Goal: Communication & Community: Answer question/provide support

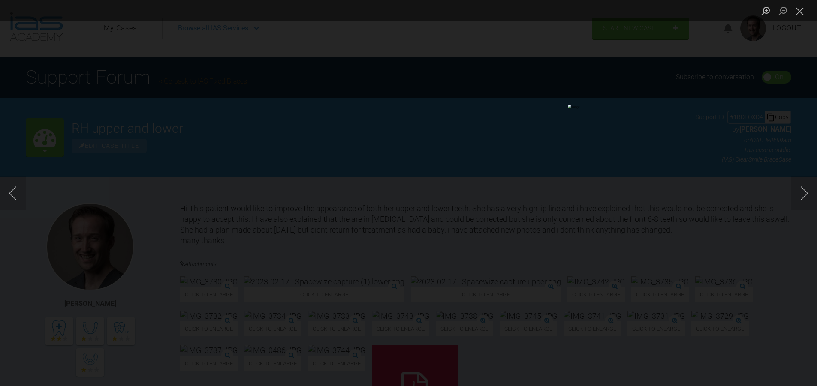
scroll to position [257, 0]
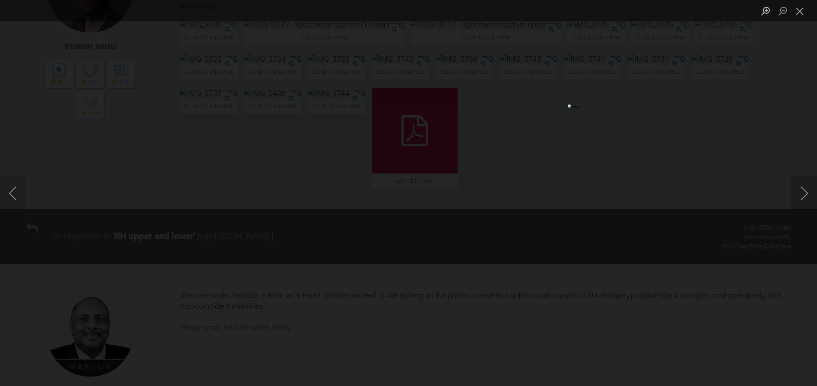
click at [783, 104] on div "Lightbox" at bounding box center [408, 193] width 817 height 386
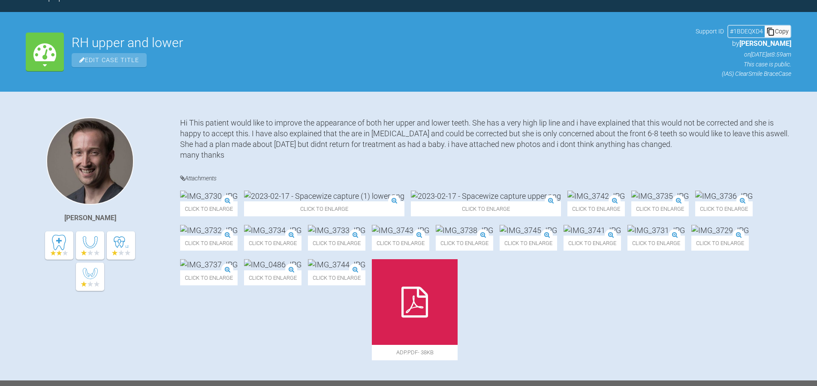
scroll to position [172, 0]
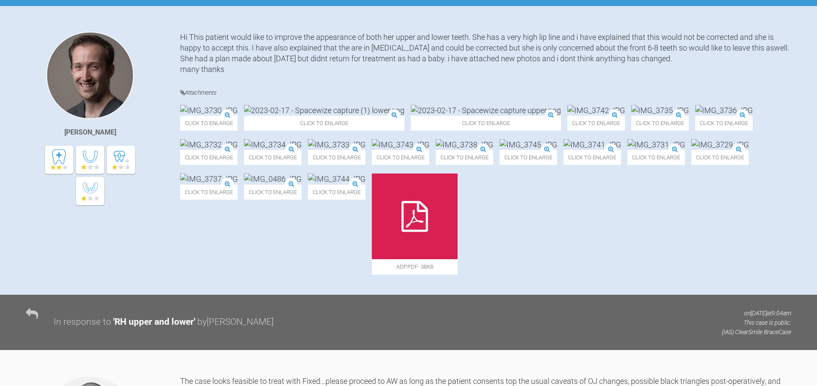
click at [493, 150] on img at bounding box center [464, 144] width 57 height 11
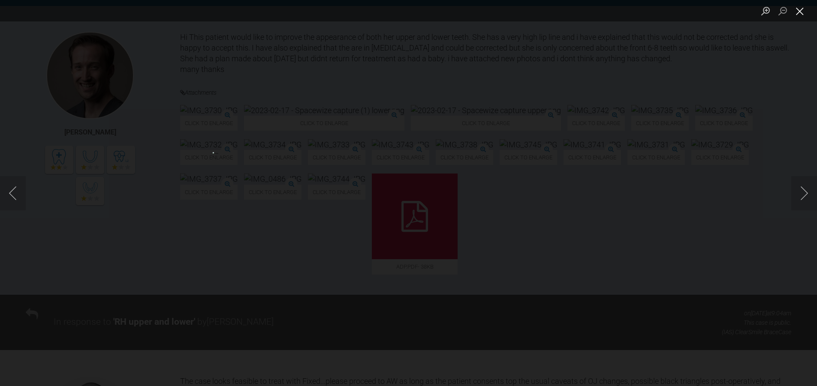
click at [800, 6] on button "Close lightbox" at bounding box center [799, 10] width 17 height 15
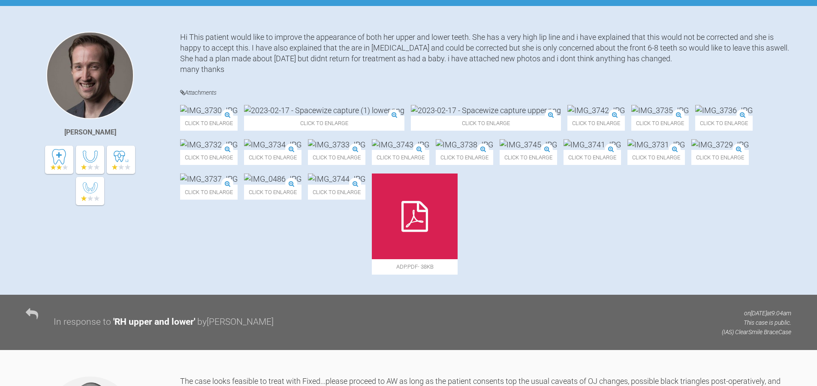
click at [301, 184] on img at bounding box center [272, 179] width 57 height 11
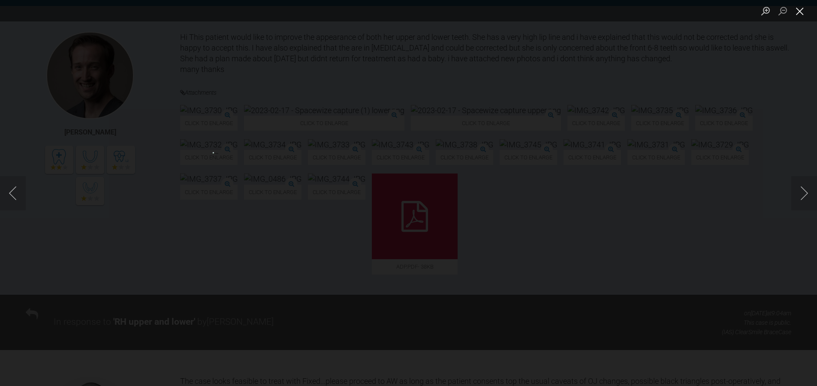
click at [805, 7] on button "Close lightbox" at bounding box center [799, 10] width 17 height 15
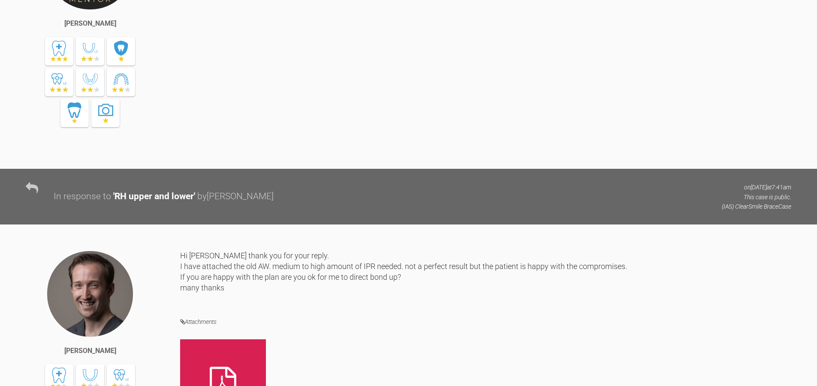
scroll to position [643, 0]
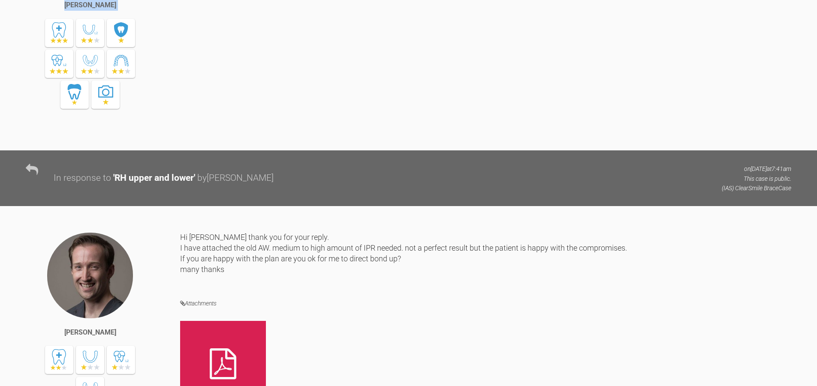
drag, startPoint x: 180, startPoint y: 79, endPoint x: 282, endPoint y: 93, distance: 103.5
click at [282, 93] on div "[PERSON_NAME] The case looks feasible to treat with Fixed...please proceed to A…" at bounding box center [408, 27] width 817 height 247
click at [282, 93] on div "The case looks feasible to treat with Fixed...please proceed to AW as long as t…" at bounding box center [485, 21] width 611 height 234
drag, startPoint x: 282, startPoint y: 96, endPoint x: 183, endPoint y: 77, distance: 101.0
click at [183, 77] on div "[PERSON_NAME] The case looks feasible to treat with Fixed...please proceed to A…" at bounding box center [408, 15] width 817 height 272
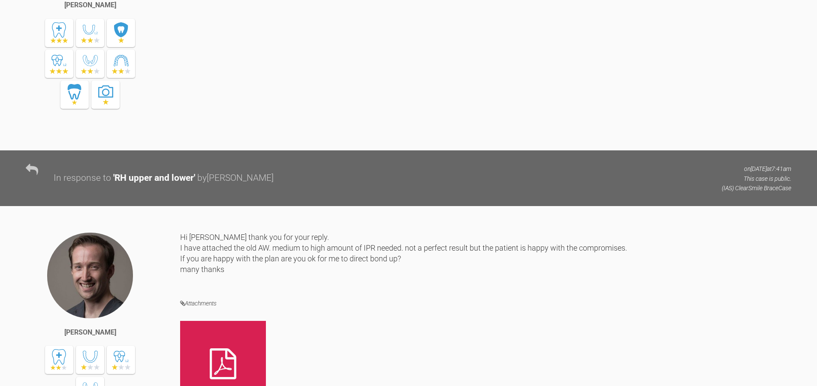
click at [183, 77] on div "[PERSON_NAME] The case looks feasible to treat with Fixed...please proceed to A…" at bounding box center [408, 15] width 817 height 272
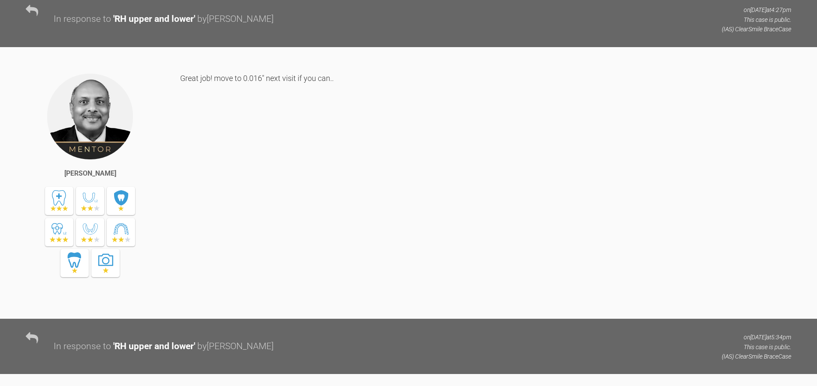
scroll to position [1887, 0]
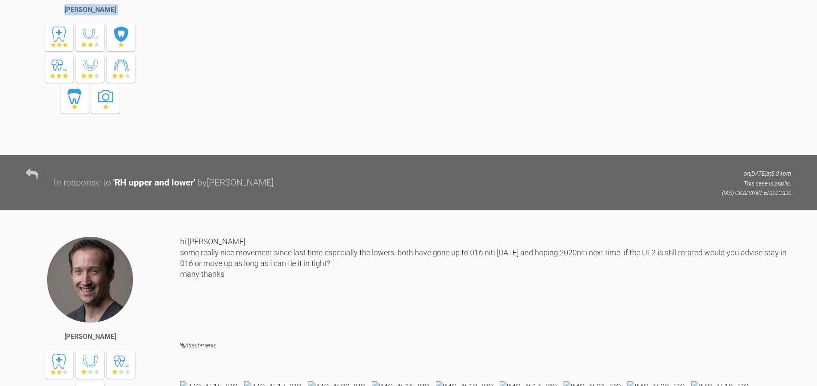
drag, startPoint x: 165, startPoint y: 124, endPoint x: 356, endPoint y: 107, distance: 191.6
click at [356, 107] on div "[PERSON_NAME] Great job! move to 0.016" next visit if you can.." at bounding box center [408, 19] width 817 height 272
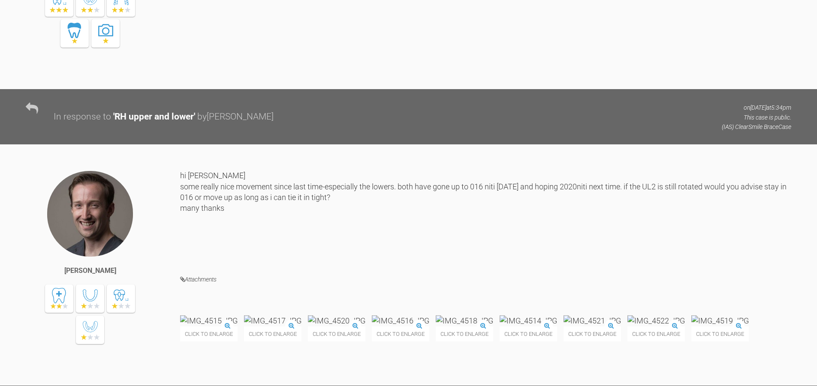
scroll to position [2101, 0]
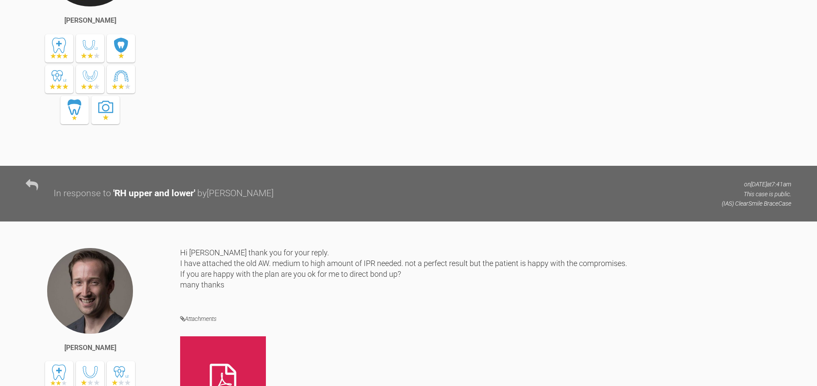
scroll to position [643, 0]
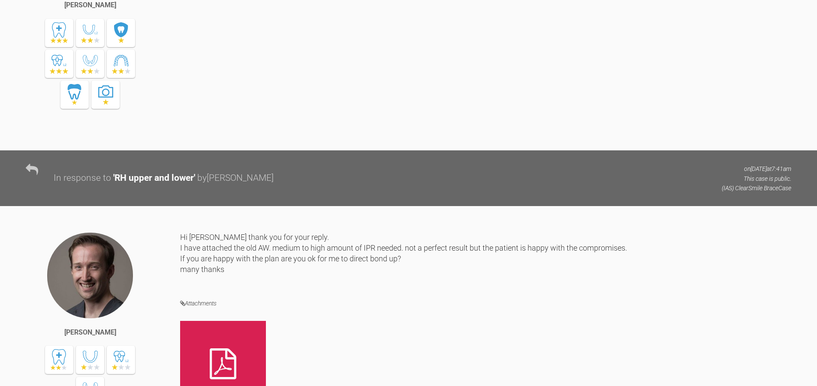
drag, startPoint x: 163, startPoint y: 125, endPoint x: 64, endPoint y: 124, distance: 99.1
click at [64, 124] on div "[PERSON_NAME]" at bounding box center [103, 23] width 154 height 239
click at [25, 122] on div "[PERSON_NAME] The case looks feasible to treat with Fixed...please proceed to A…" at bounding box center [408, 27] width 817 height 247
drag, startPoint x: 32, startPoint y: 119, endPoint x: 140, endPoint y: 123, distance: 108.6
click at [140, 123] on div "[PERSON_NAME]" at bounding box center [103, 23] width 154 height 239
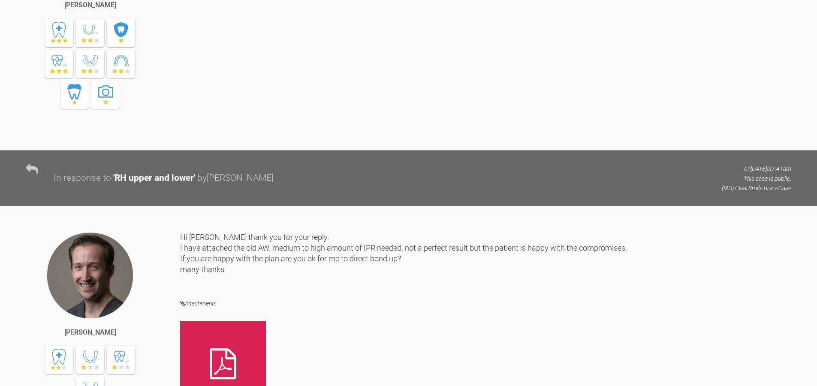
click at [140, 123] on div "[PERSON_NAME]" at bounding box center [103, 23] width 154 height 239
drag, startPoint x: 139, startPoint y: 121, endPoint x: 45, endPoint y: 118, distance: 94.0
click at [45, 118] on div "[PERSON_NAME]" at bounding box center [103, 23] width 154 height 239
drag, startPoint x: 39, startPoint y: 120, endPoint x: 157, endPoint y: 119, distance: 117.9
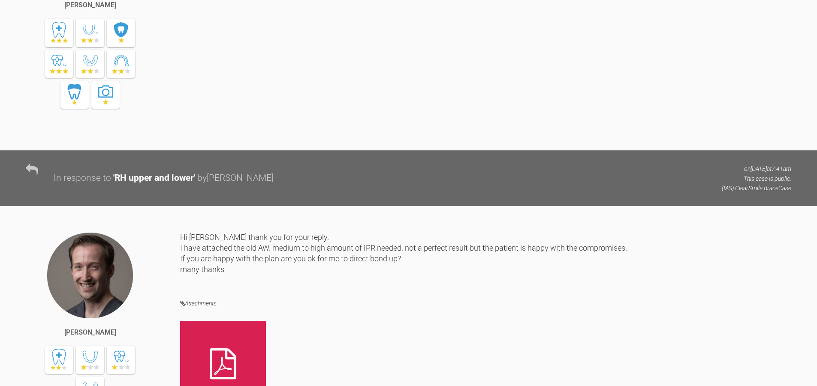
click at [157, 119] on div "[PERSON_NAME]" at bounding box center [103, 23] width 154 height 239
drag, startPoint x: 160, startPoint y: 122, endPoint x: 37, endPoint y: 118, distance: 122.7
click at [37, 118] on div "[PERSON_NAME]" at bounding box center [103, 23] width 154 height 239
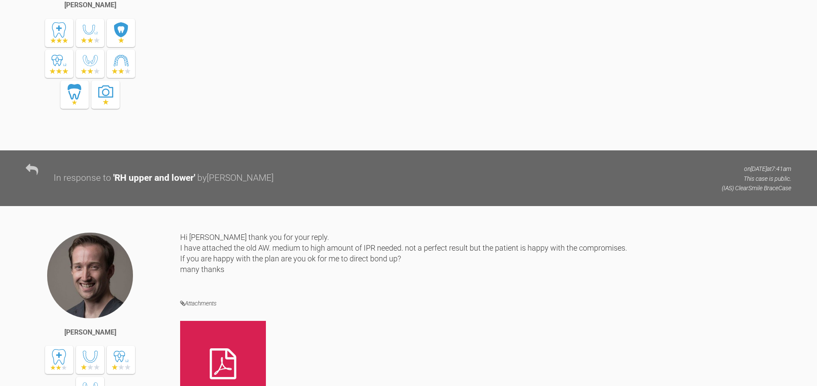
drag, startPoint x: 33, startPoint y: 122, endPoint x: 179, endPoint y: 116, distance: 145.9
click at [179, 116] on div "[PERSON_NAME]" at bounding box center [103, 23] width 154 height 239
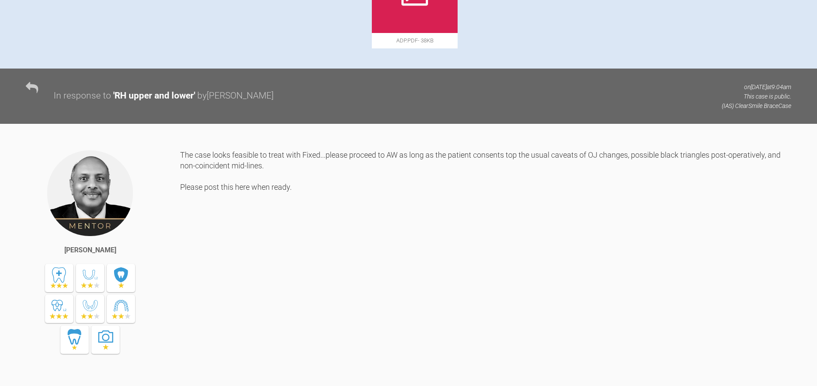
scroll to position [600, 0]
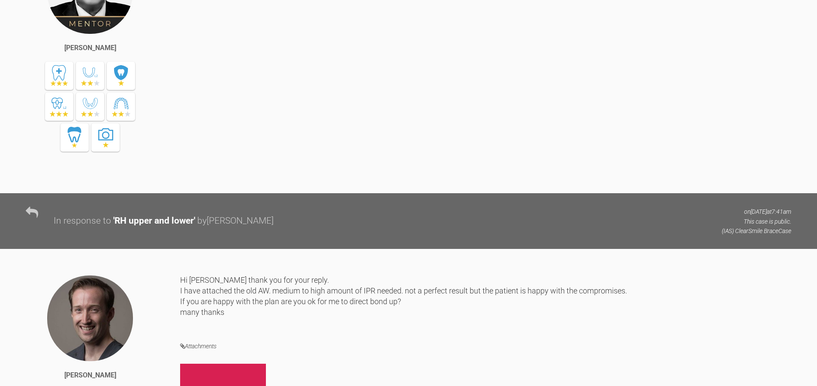
drag, startPoint x: 148, startPoint y: 175, endPoint x: 5, endPoint y: 174, distance: 142.8
click at [5, 174] on div "[PERSON_NAME] The case looks feasible to treat with Fixed...please proceed to A…" at bounding box center [408, 70] width 817 height 247
click at [18, 158] on div "[PERSON_NAME] The case looks feasible to treat with Fixed...please proceed to A…" at bounding box center [408, 70] width 817 height 247
drag, startPoint x: 31, startPoint y: 160, endPoint x: 142, endPoint y: 176, distance: 111.8
click at [142, 176] on div "[PERSON_NAME]" at bounding box center [103, 66] width 154 height 239
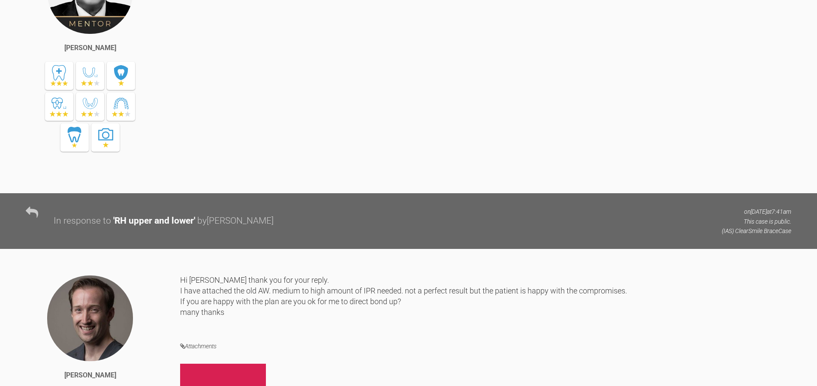
click at [142, 176] on div "[PERSON_NAME]" at bounding box center [103, 66] width 154 height 239
drag, startPoint x: 161, startPoint y: 169, endPoint x: 38, endPoint y: 169, distance: 123.1
click at [38, 169] on div "[PERSON_NAME]" at bounding box center [103, 66] width 154 height 239
drag, startPoint x: 32, startPoint y: 160, endPoint x: 156, endPoint y: 171, distance: 124.1
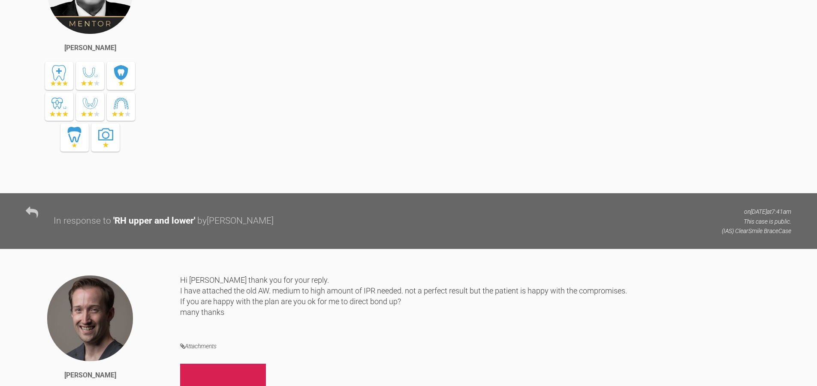
click at [156, 171] on div "[PERSON_NAME]" at bounding box center [103, 66] width 154 height 239
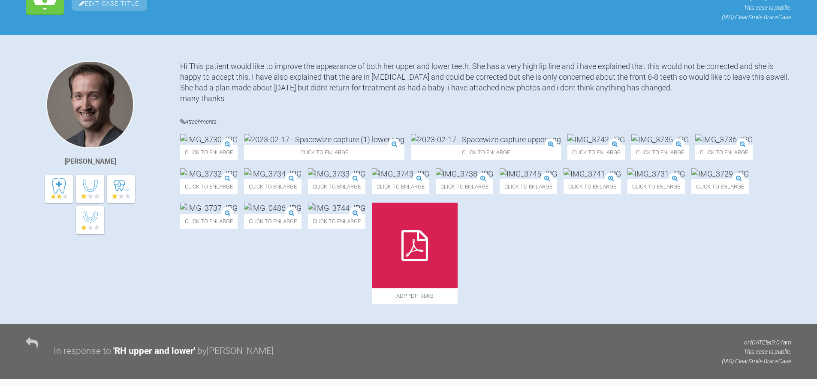
scroll to position [257, 0]
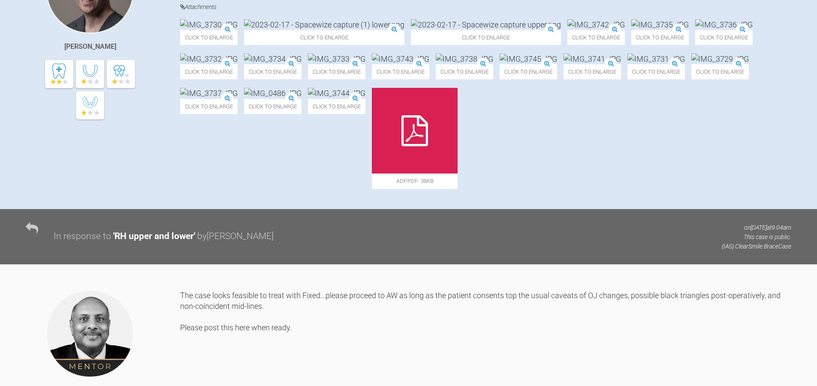
click at [695, 30] on img at bounding box center [723, 24] width 57 height 11
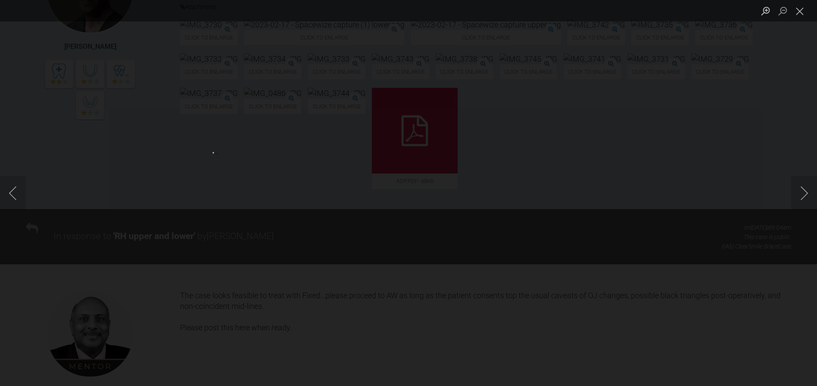
click at [726, 81] on div "Lightbox" at bounding box center [408, 193] width 817 height 386
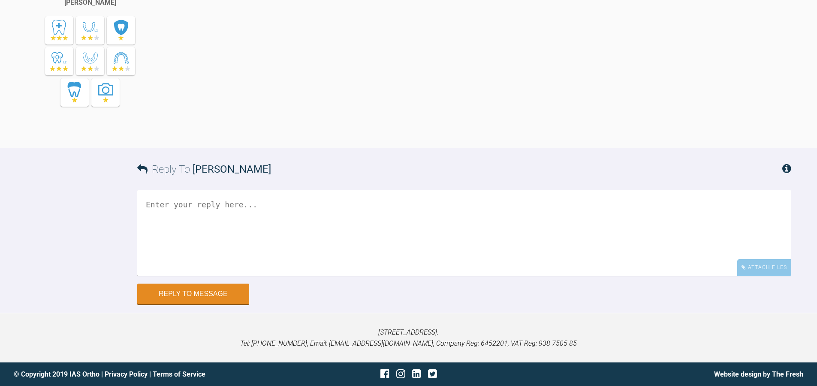
scroll to position [2754, 0]
click at [415, 139] on div "Looking good. As a rule of thumb, only move to the next wire only if you can fi…" at bounding box center [485, 25] width 611 height 247
click at [368, 232] on textarea at bounding box center [464, 233] width 654 height 86
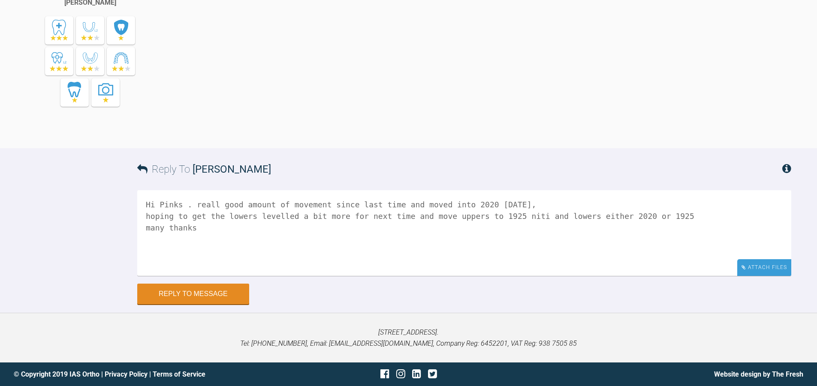
type textarea "Hi Pinks . reall good amount of movement since last time and moved into 2020 [D…"
click at [767, 262] on div "Attach Files" at bounding box center [764, 267] width 54 height 17
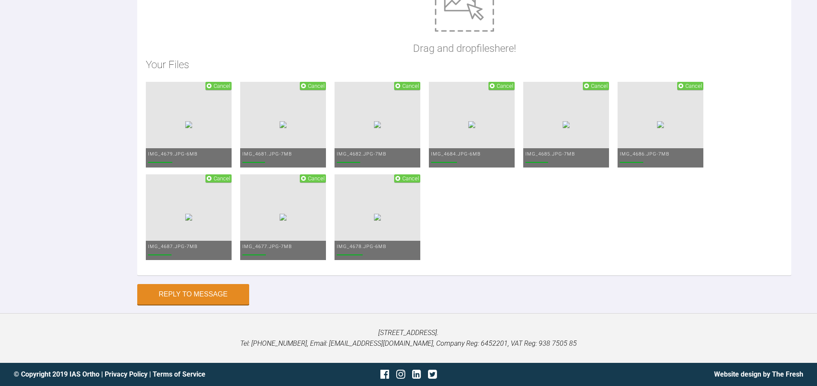
scroll to position [3123, 0]
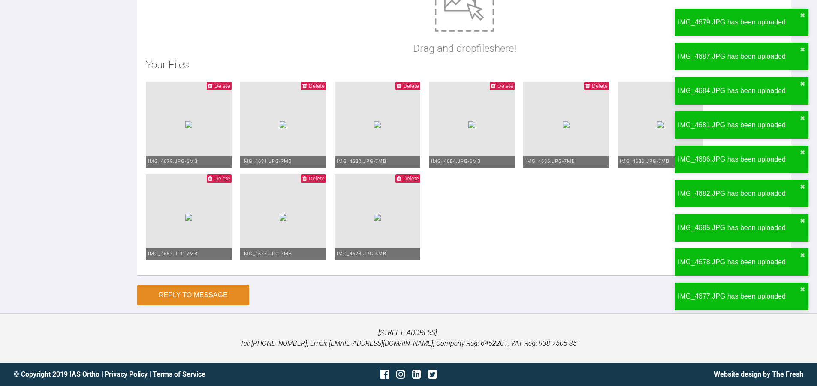
click at [208, 299] on button "Reply to Message" at bounding box center [193, 295] width 112 height 21
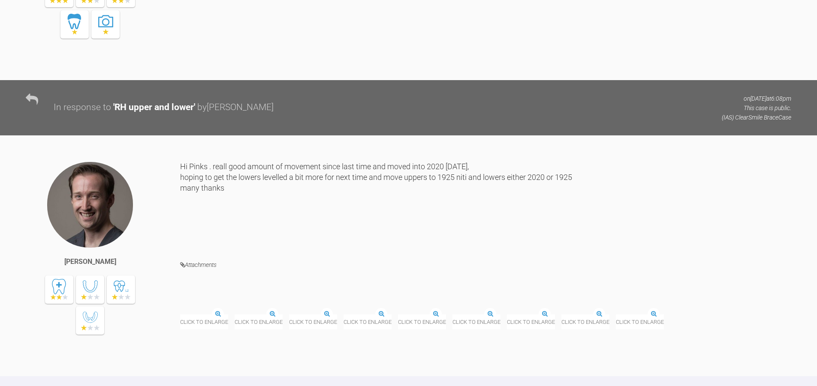
scroll to position [2564, 0]
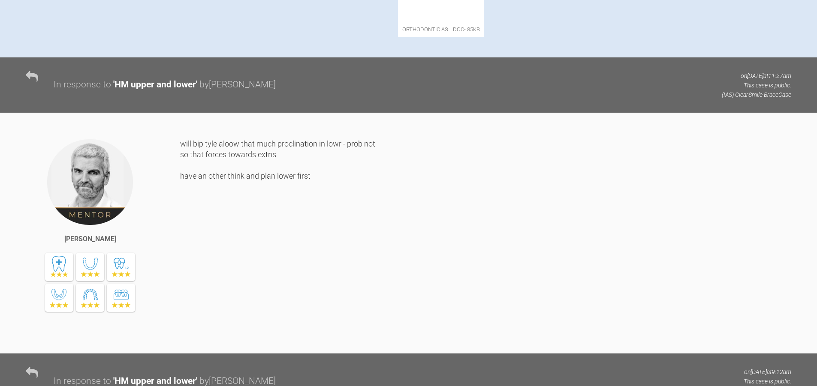
scroll to position [600, 0]
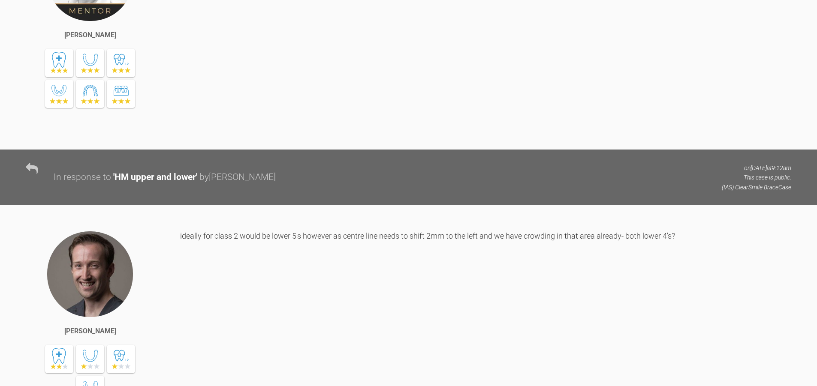
drag, startPoint x: 188, startPoint y: 123, endPoint x: 257, endPoint y: 121, distance: 68.7
click at [257, 121] on div "will bip tyle aloow that much proclination in lowr - prob not so that forces to…" at bounding box center [485, 35] width 611 height 202
click at [341, 137] on div "will bip tyle aloow that much proclination in lowr - prob not so that forces to…" at bounding box center [485, 35] width 611 height 202
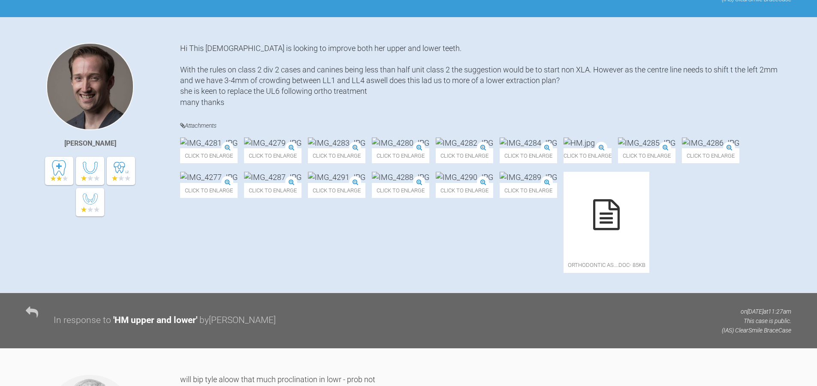
scroll to position [0, 0]
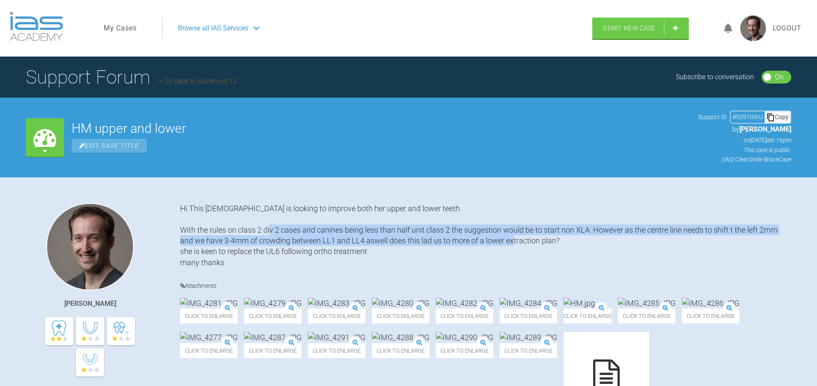
drag, startPoint x: 560, startPoint y: 244, endPoint x: 319, endPoint y: 234, distance: 240.8
click at [319, 234] on div "Hi This [DEMOGRAPHIC_DATA] is looking to improve both her upper and lower teeth…" at bounding box center [485, 235] width 611 height 65
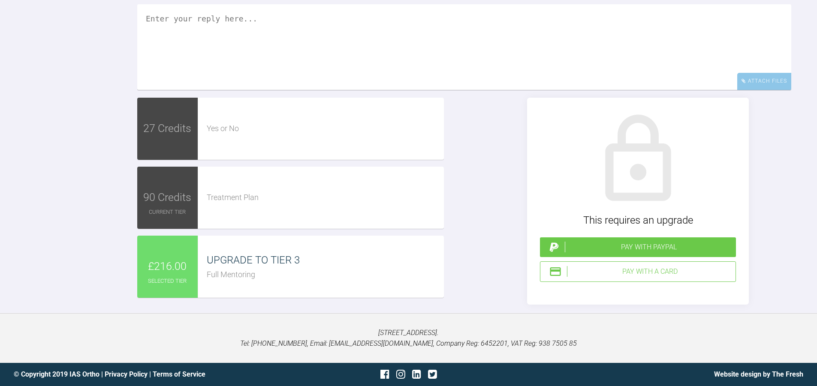
scroll to position [2125, 0]
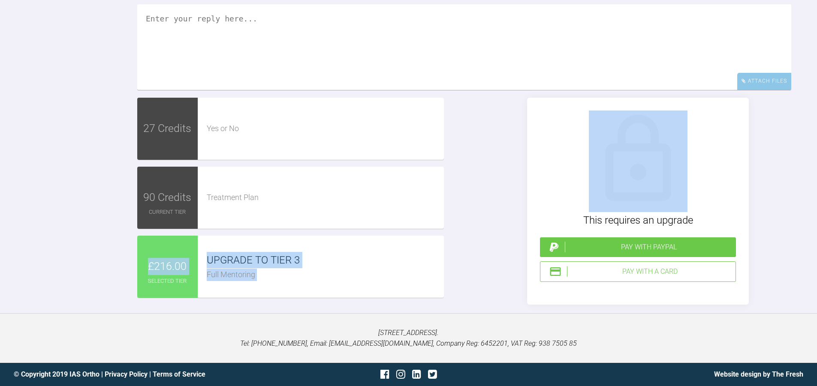
drag, startPoint x: 485, startPoint y: 263, endPoint x: 121, endPoint y: 262, distance: 364.1
click at [121, 262] on div "Reply To Ross Hobson Attach Files Drag and drop files here! 27 Credits Yes or N…" at bounding box center [408, 133] width 817 height 343
click at [78, 265] on div "Reply To Ross Hobson Attach Files Drag and drop files here! 27 Credits Yes or N…" at bounding box center [408, 133] width 817 height 343
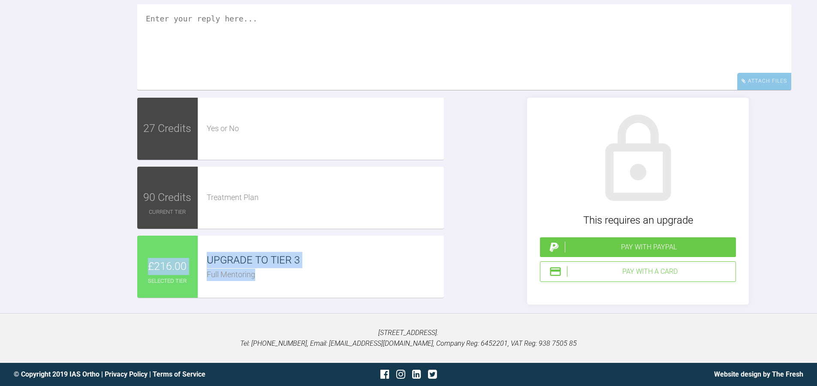
drag, startPoint x: 82, startPoint y: 266, endPoint x: 407, endPoint y: 272, distance: 325.1
click at [407, 272] on div "Reply To Ross Hobson Attach Files Drag and drop files here! 27 Credits Yes or N…" at bounding box center [408, 133] width 817 height 343
click at [391, 272] on div "Full Mentoring" at bounding box center [325, 275] width 237 height 12
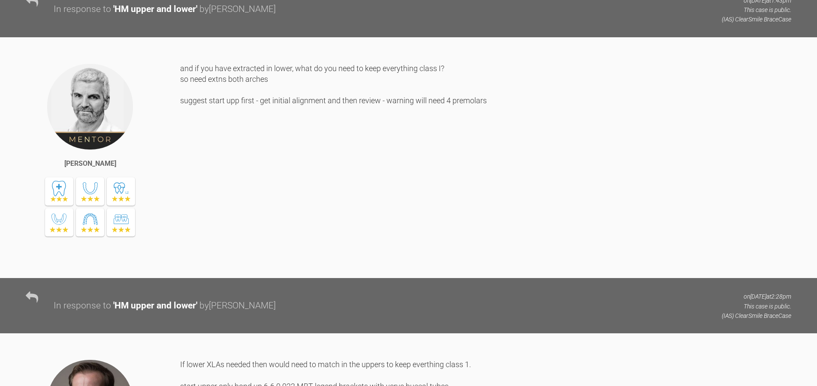
scroll to position [1182, 0]
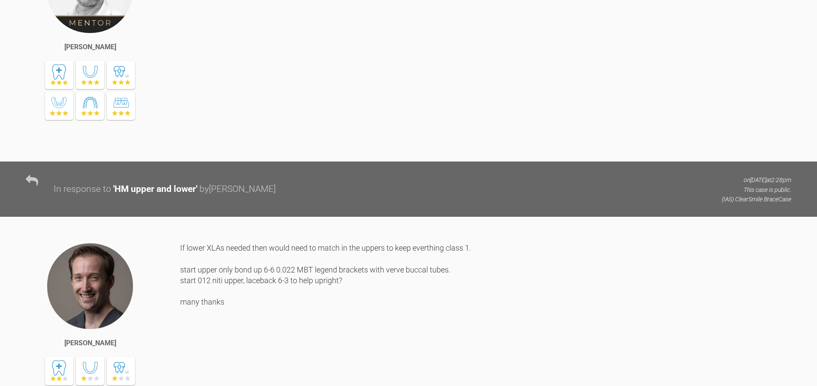
drag, startPoint x: 208, startPoint y: 96, endPoint x: 259, endPoint y: 133, distance: 63.1
click at [259, 133] on div "Ross Hobson and if you have extracted in lower, what do you need to keep everyt…" at bounding box center [408, 41] width 817 height 241
click at [259, 133] on div "and if you have extracted in lower, what do you need to keep everything class I…" at bounding box center [485, 47] width 611 height 202
drag, startPoint x: 262, startPoint y: 144, endPoint x: 255, endPoint y: 81, distance: 62.6
click at [255, 81] on div "Ross Hobson and if you have extracted in lower, what do you need to keep everyt…" at bounding box center [408, 41] width 817 height 241
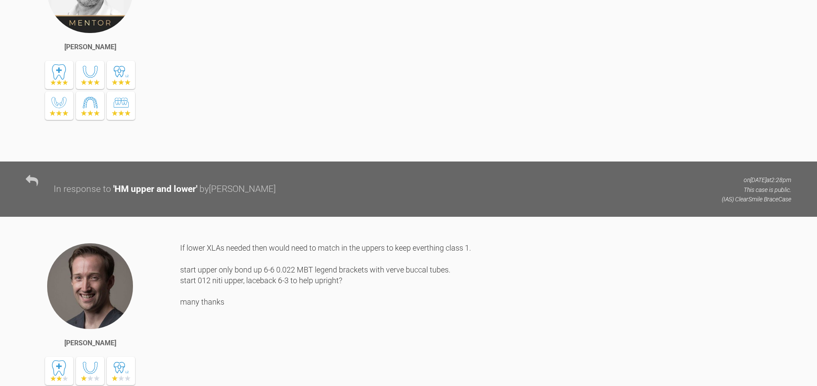
click at [253, 81] on div "Ross Hobson and if you have extracted in lower, what do you need to keep everyt…" at bounding box center [408, 41] width 817 height 241
drag, startPoint x: 258, startPoint y: 84, endPoint x: 263, endPoint y: 157, distance: 73.1
click at [263, 157] on div "Ross Hobson and if you have extracted in lower, what do you need to keep everyt…" at bounding box center [408, 41] width 817 height 241
click at [263, 149] on div "and if you have extracted in lower, what do you need to keep everything class I…" at bounding box center [485, 47] width 611 height 202
drag, startPoint x: 258, startPoint y: 139, endPoint x: 257, endPoint y: 99, distance: 39.9
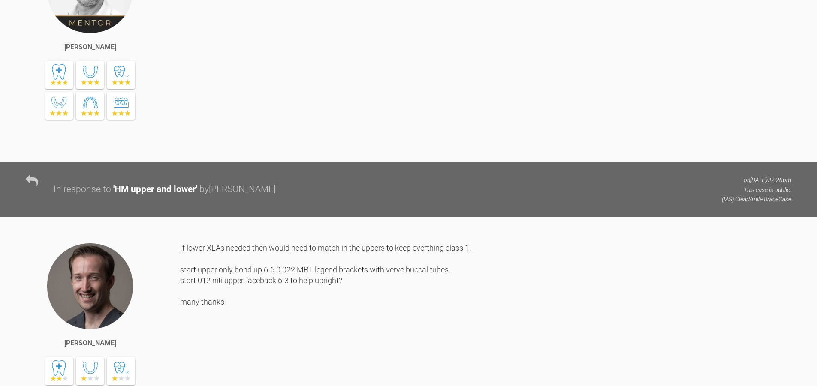
click at [257, 99] on div "and if you have extracted in lower, what do you need to keep everything class I…" at bounding box center [485, 47] width 611 height 202
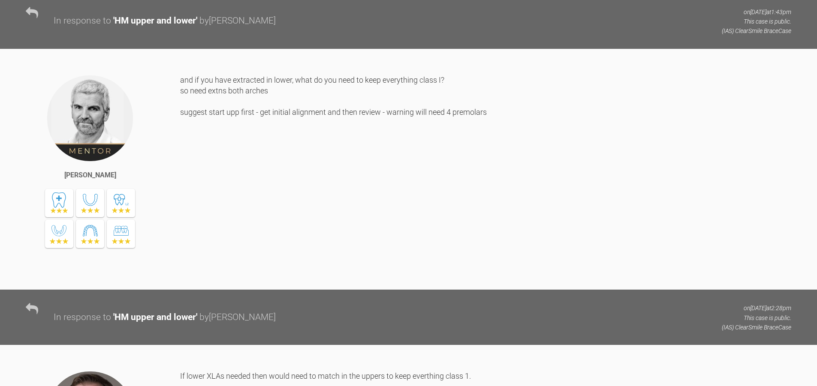
scroll to position [1096, 0]
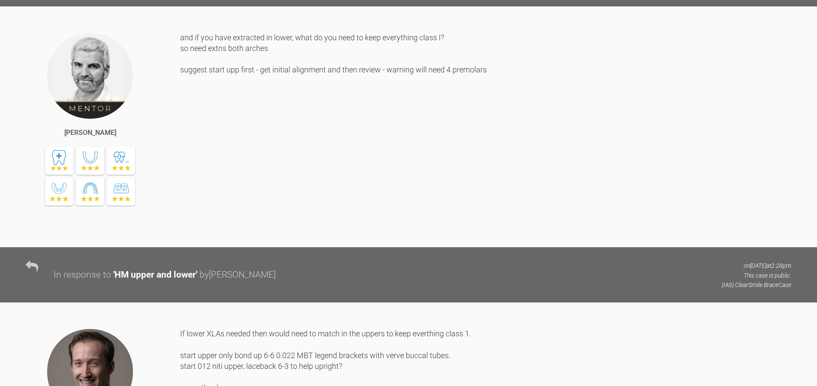
drag, startPoint x: 44, startPoint y: 223, endPoint x: 161, endPoint y: 236, distance: 117.4
click at [161, 236] on div "Ross Hobson" at bounding box center [103, 136] width 154 height 208
drag, startPoint x: 162, startPoint y: 231, endPoint x: 89, endPoint y: 213, distance: 75.2
click at [89, 213] on div "Ross Hobson" at bounding box center [103, 136] width 154 height 208
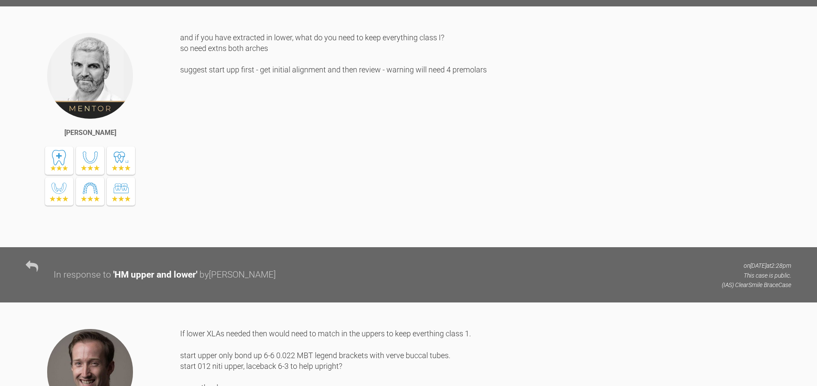
click at [158, 214] on div "Ross Hobson" at bounding box center [103, 136] width 154 height 208
drag, startPoint x: 77, startPoint y: 220, endPoint x: 32, endPoint y: 218, distance: 45.1
click at [32, 218] on div "Ross Hobson" at bounding box center [103, 136] width 154 height 208
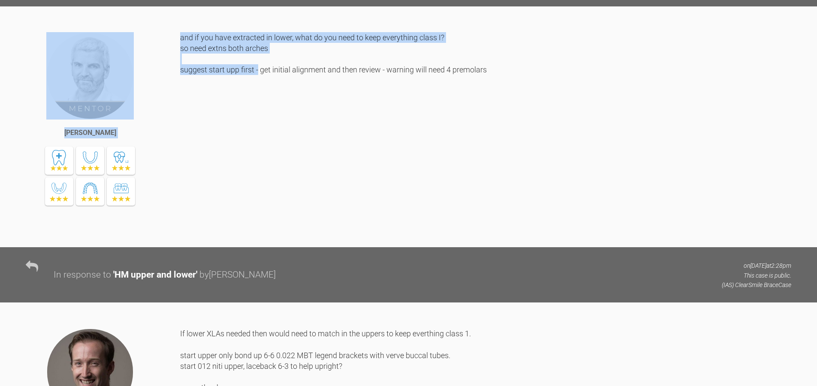
drag, startPoint x: 29, startPoint y: 227, endPoint x: 258, endPoint y: 226, distance: 228.6
click at [258, 226] on div "Ross Hobson and if you have extracted in lower, what do you need to keep everyt…" at bounding box center [408, 139] width 817 height 215
click at [258, 226] on div "and if you have extracted in lower, what do you need to keep everything class I…" at bounding box center [485, 133] width 611 height 202
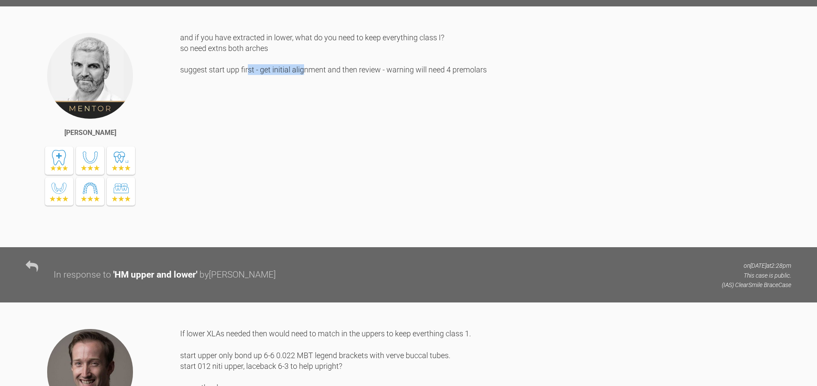
drag, startPoint x: 303, startPoint y: 225, endPoint x: 248, endPoint y: 223, distance: 54.9
click at [248, 223] on div "and if you have extracted in lower, what do you need to keep everything class I…" at bounding box center [485, 133] width 611 height 202
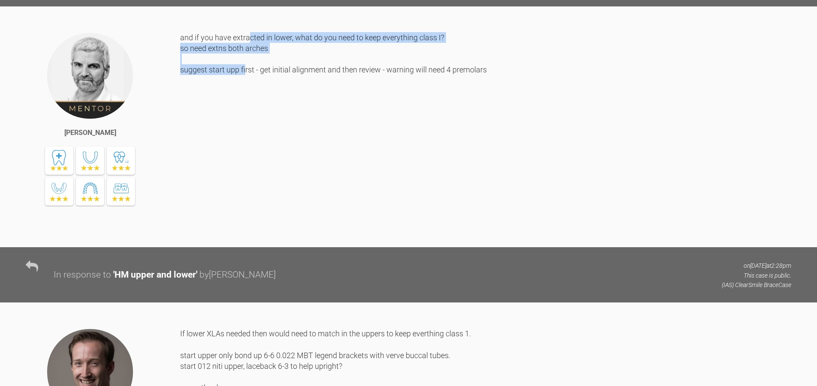
drag, startPoint x: 249, startPoint y: 188, endPoint x: 247, endPoint y: 237, distance: 48.5
click at [247, 235] on div "and if you have extracted in lower, what do you need to keep everything class I…" at bounding box center [485, 133] width 611 height 202
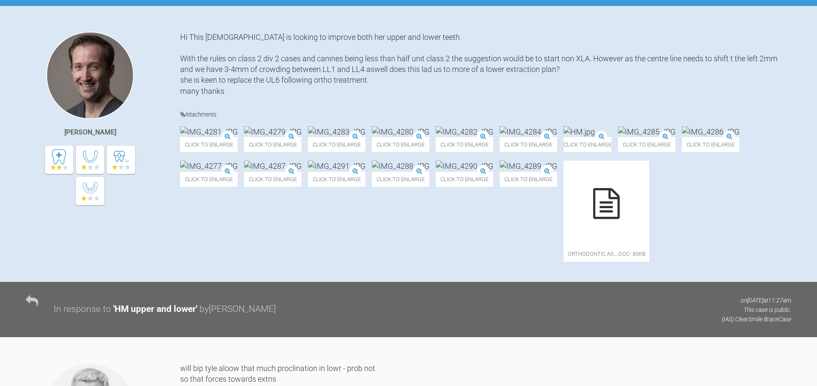
scroll to position [214, 0]
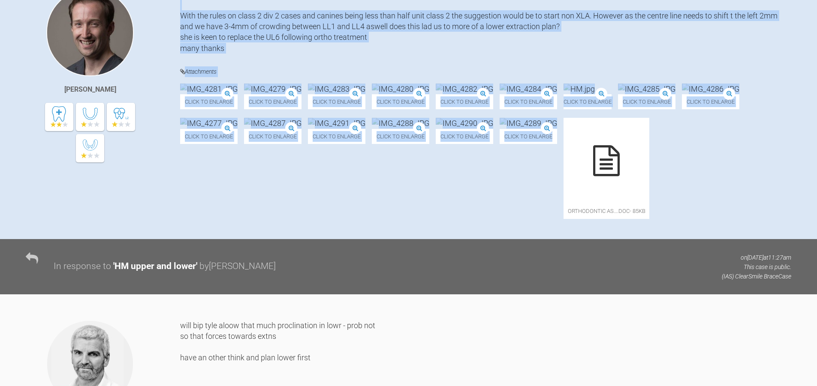
drag, startPoint x: 555, startPoint y: 296, endPoint x: 170, endPoint y: 291, distance: 385.2
click at [170, 239] on div "James Crouch Baker Hi This lady is looking to improve both her upper and lower …" at bounding box center [408, 114] width 817 height 250
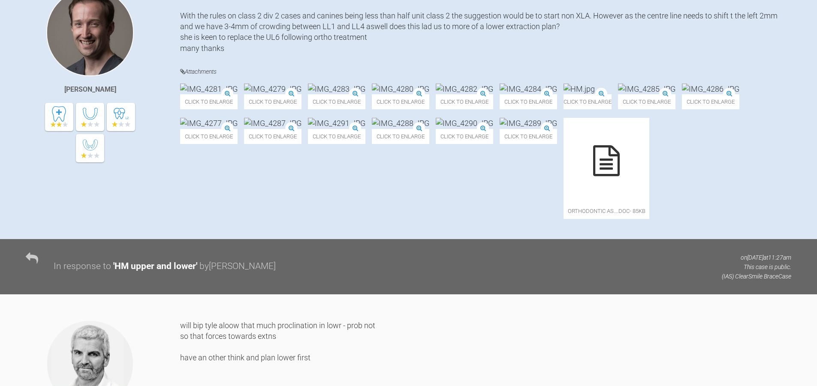
click at [170, 232] on div "[PERSON_NAME]" at bounding box center [103, 110] width 154 height 243
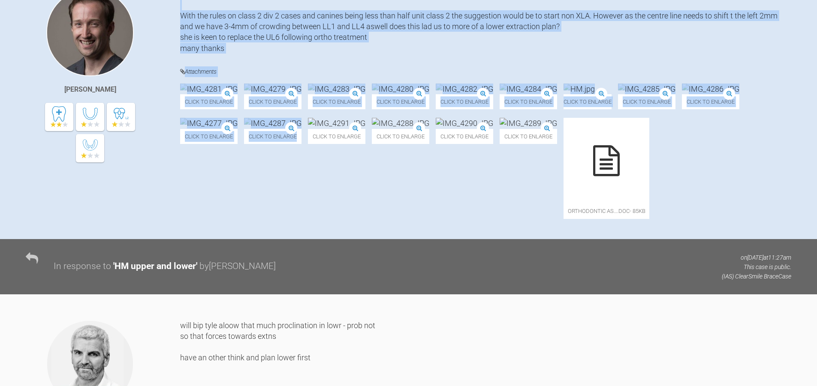
drag, startPoint x: 162, startPoint y: 307, endPoint x: 619, endPoint y: 334, distance: 457.5
click at [619, 239] on div "James Crouch Baker Hi This lady is looking to improve both her upper and lower …" at bounding box center [408, 114] width 817 height 250
click at [619, 228] on div "Click to enlarge Click to enlarge Click to enlarge Click to enlarge Click to en…" at bounding box center [485, 156] width 611 height 144
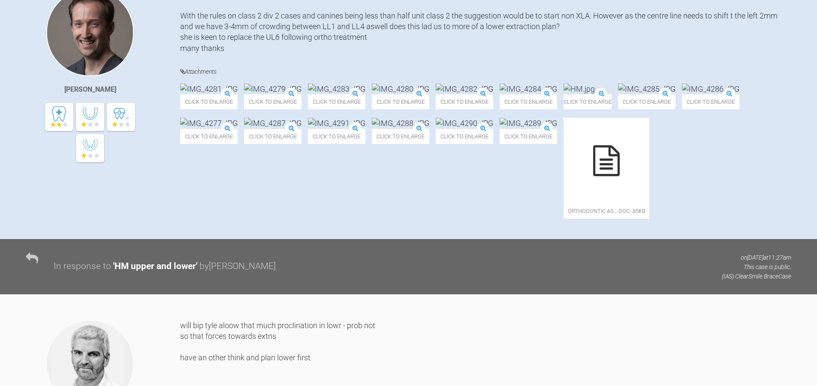
drag, startPoint x: 741, startPoint y: 199, endPoint x: 618, endPoint y: 301, distance: 159.9
click at [618, 228] on div "Click to enlarge Click to enlarge Click to enlarge Click to enlarge Click to en…" at bounding box center [485, 156] width 611 height 144
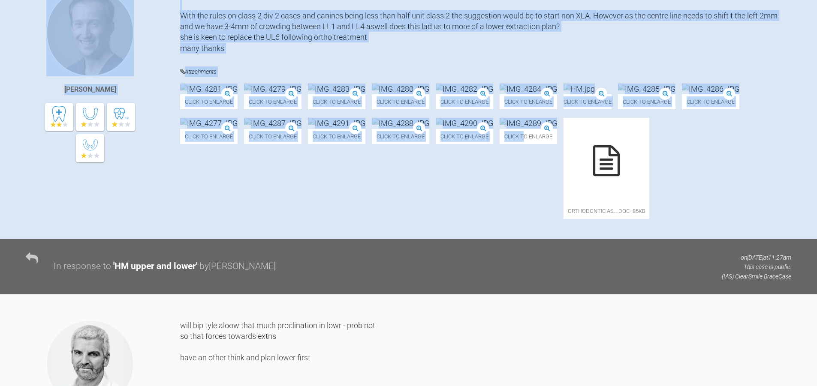
drag, startPoint x: 166, startPoint y: 57, endPoint x: 401, endPoint y: 331, distance: 360.7
click at [401, 239] on div "James Crouch Baker Hi This lady is looking to improve both her upper and lower …" at bounding box center [408, 114] width 817 height 250
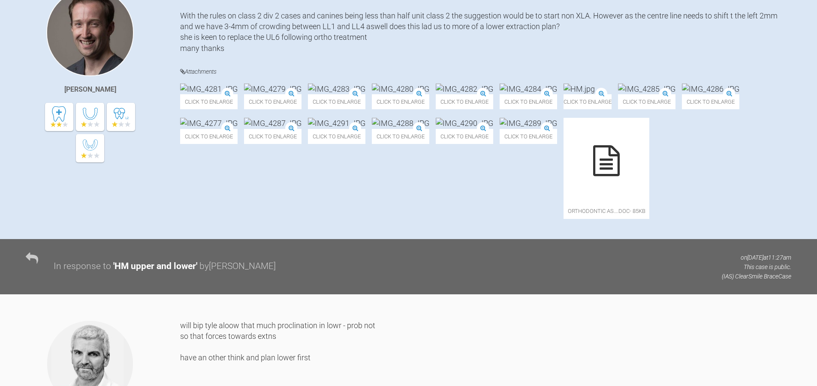
click at [554, 228] on div "Click to enlarge Click to enlarge Click to enlarge Click to enlarge Click to en…" at bounding box center [485, 156] width 611 height 144
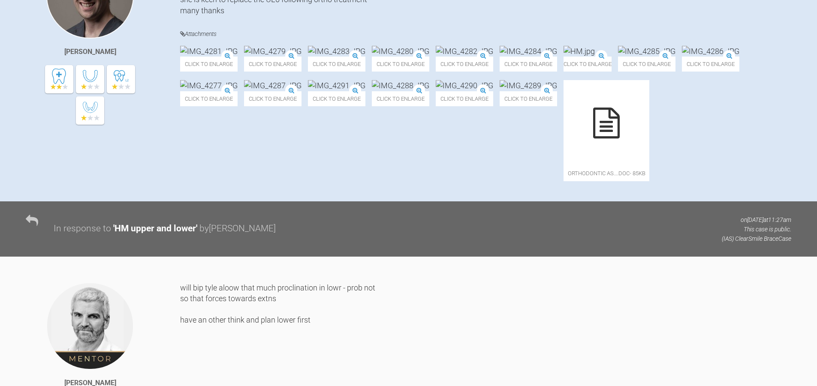
scroll to position [172, 0]
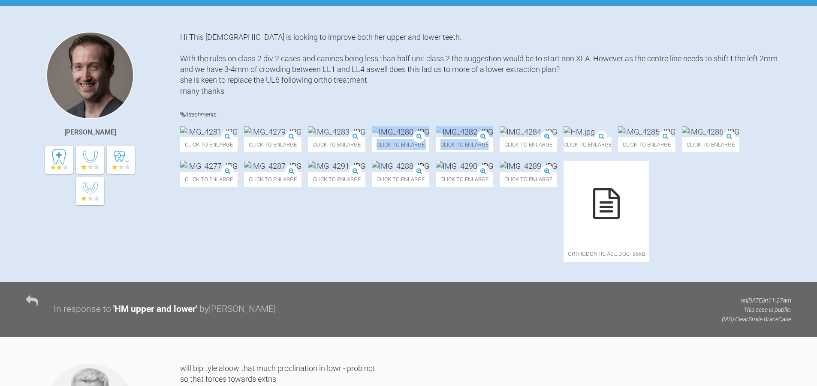
drag, startPoint x: 455, startPoint y: 148, endPoint x: 733, endPoint y: 147, distance: 277.9
click at [733, 147] on div "Click to enlarge Click to enlarge Click to enlarge Click to enlarge Click to en…" at bounding box center [485, 199] width 611 height 144
drag, startPoint x: 773, startPoint y: 151, endPoint x: 455, endPoint y: 153, distance: 317.8
click at [455, 153] on div "Click to enlarge Click to enlarge Click to enlarge Click to enlarge Click to en…" at bounding box center [485, 199] width 611 height 144
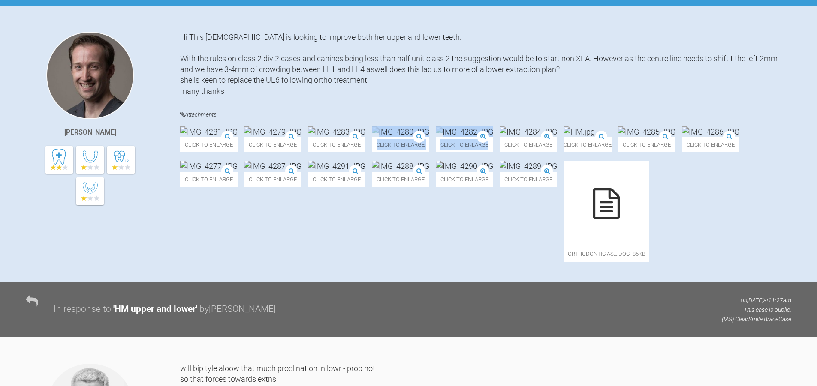
click at [455, 153] on div "Click to enlarge Click to enlarge Click to enlarge Click to enlarge Click to en…" at bounding box center [485, 199] width 611 height 144
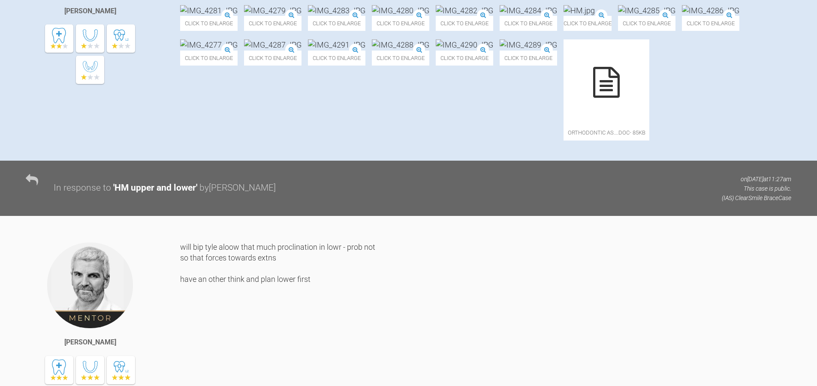
scroll to position [300, 0]
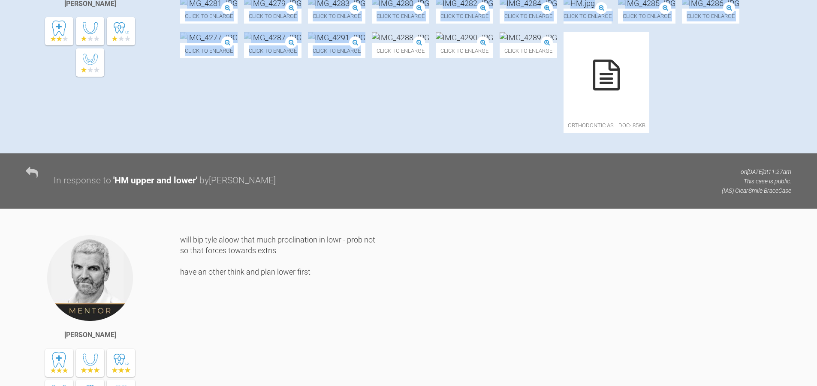
drag, startPoint x: 176, startPoint y: 175, endPoint x: 737, endPoint y: 206, distance: 561.8
click at [737, 154] on div "James Crouch Baker Hi This lady is looking to improve both her upper and lower …" at bounding box center [408, 28] width 817 height 250
click at [734, 142] on div "Click to enlarge Click to enlarge Click to enlarge Click to enlarge Click to en…" at bounding box center [485, 70] width 611 height 144
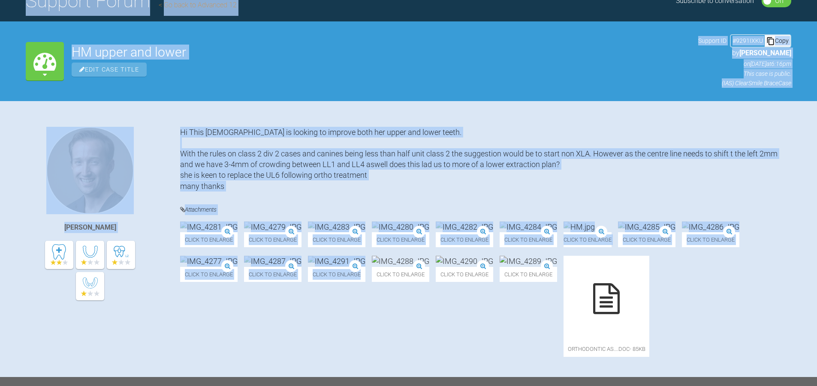
scroll to position [0, 0]
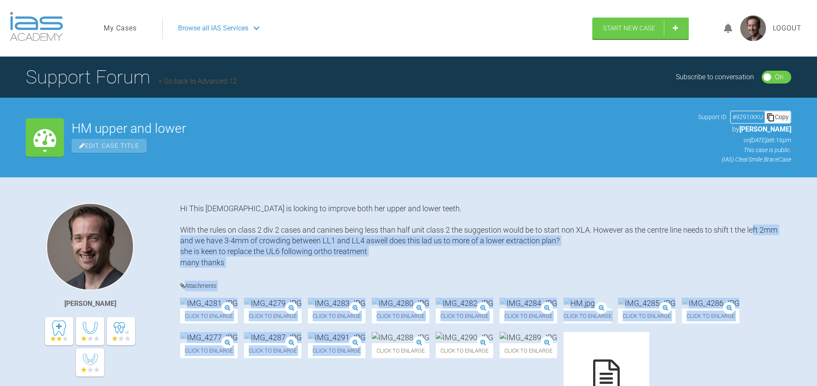
drag, startPoint x: 752, startPoint y: 275, endPoint x: 208, endPoint y: 240, distance: 544.5
click at [204, 241] on div "Hi This lady is looking to improve both her upper and lower teeth. With the rul…" at bounding box center [485, 328] width 611 height 250
click at [208, 240] on div "Hi This lady is looking to improve both her upper and lower teeth. With the rul…" at bounding box center [485, 235] width 611 height 65
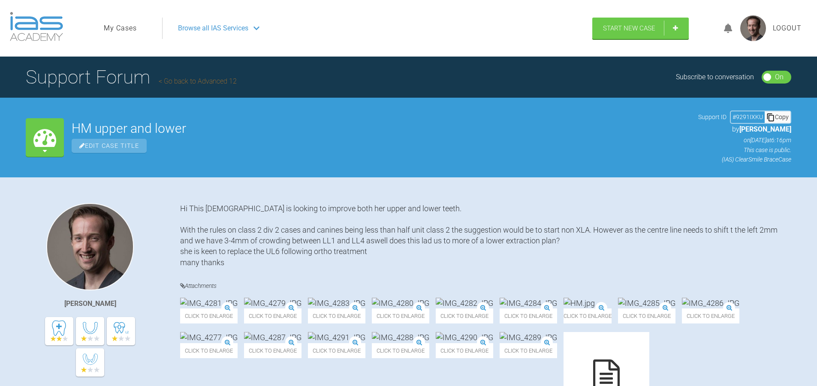
click at [208, 240] on div "Hi This lady is looking to improve both her upper and lower teeth. With the rul…" at bounding box center [485, 235] width 611 height 65
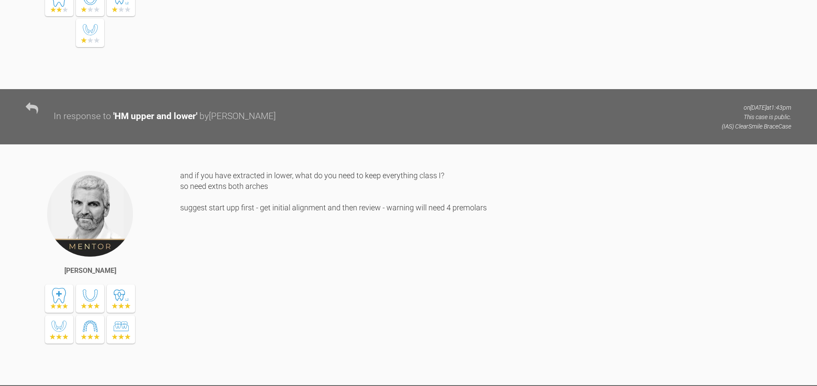
scroll to position [944, 0]
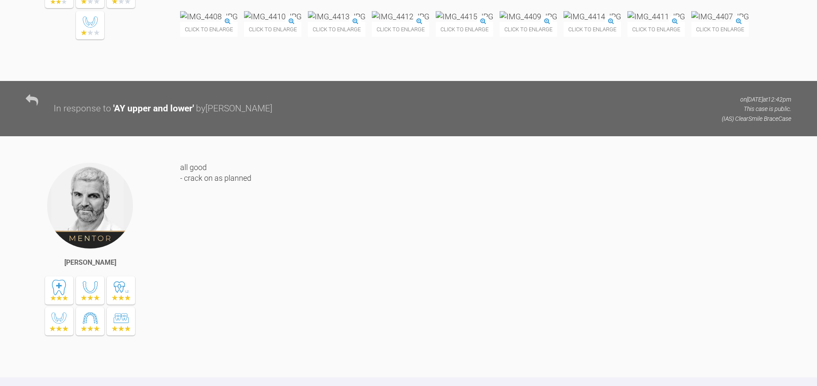
scroll to position [4585, 0]
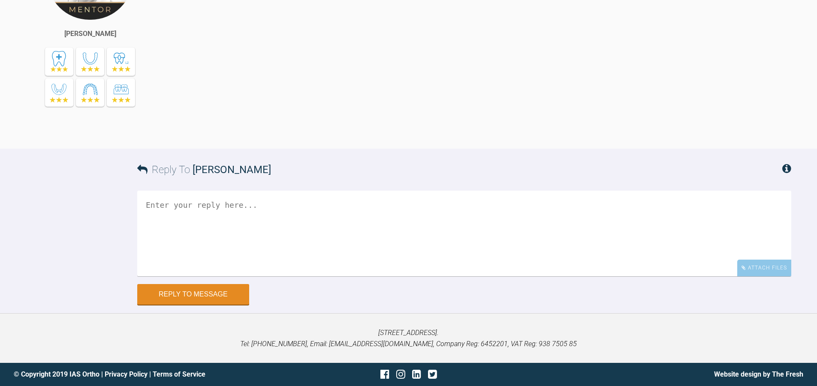
scroll to position [4971, 0]
click at [778, 268] on div "Attach Files" at bounding box center [764, 268] width 54 height 17
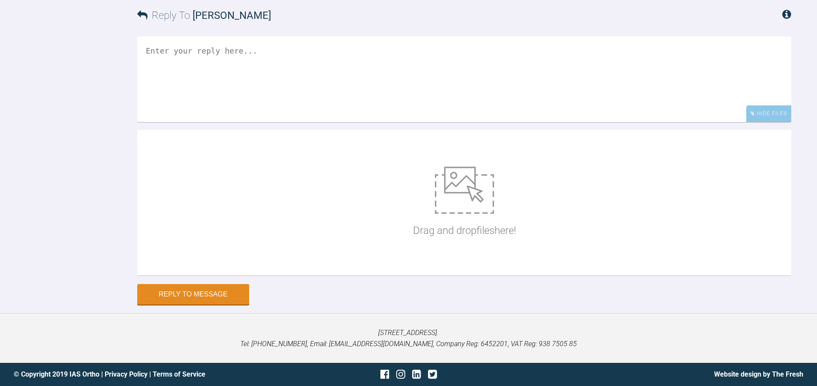
click at [452, 122] on textarea at bounding box center [464, 79] width 654 height 86
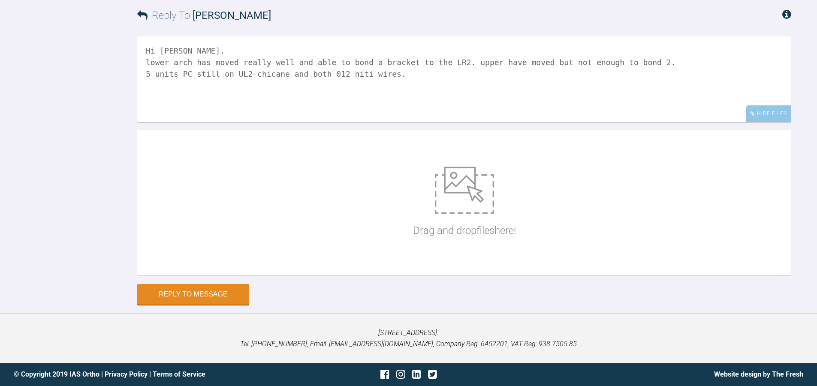
scroll to position [5013, 0]
click at [202, 122] on textarea "Hi Ross. lower arch has moved really well and able to bond a bracket to the LR2…" at bounding box center [464, 79] width 654 height 86
click at [346, 122] on textarea "Hi Ross. lower arch has moved really well and able to bond a bracket to the LR2…" at bounding box center [464, 79] width 654 height 86
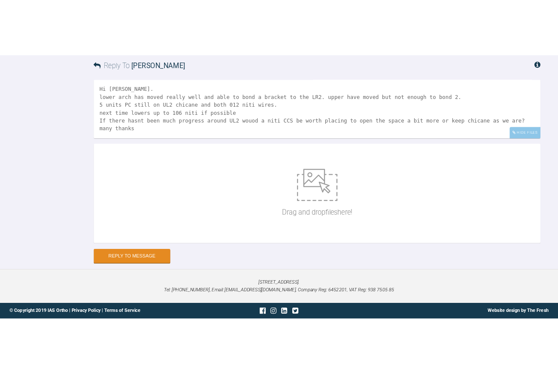
scroll to position [5125, 0]
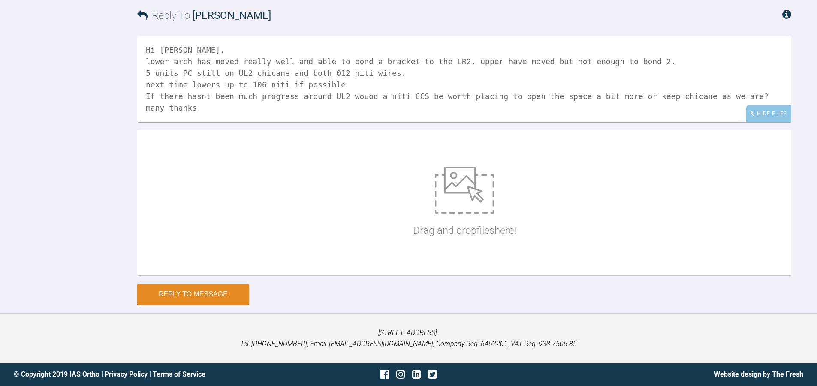
type textarea "Hi Ross. lower arch has moved really well and able to bond a bracket to the LR2…"
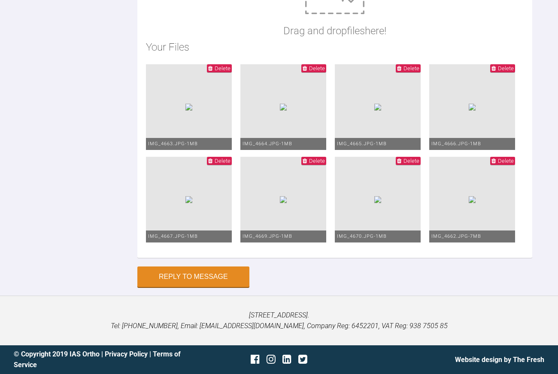
scroll to position [5896, 0]
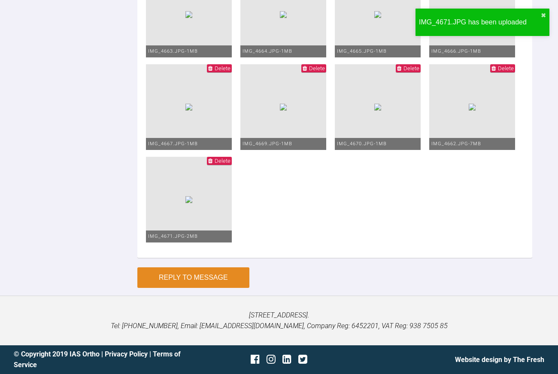
click at [208, 275] on button "Reply to Message" at bounding box center [193, 278] width 112 height 21
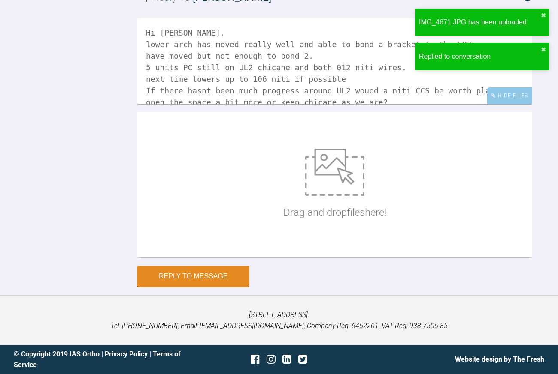
scroll to position [5574, 0]
